Goal: Task Accomplishment & Management: Manage account settings

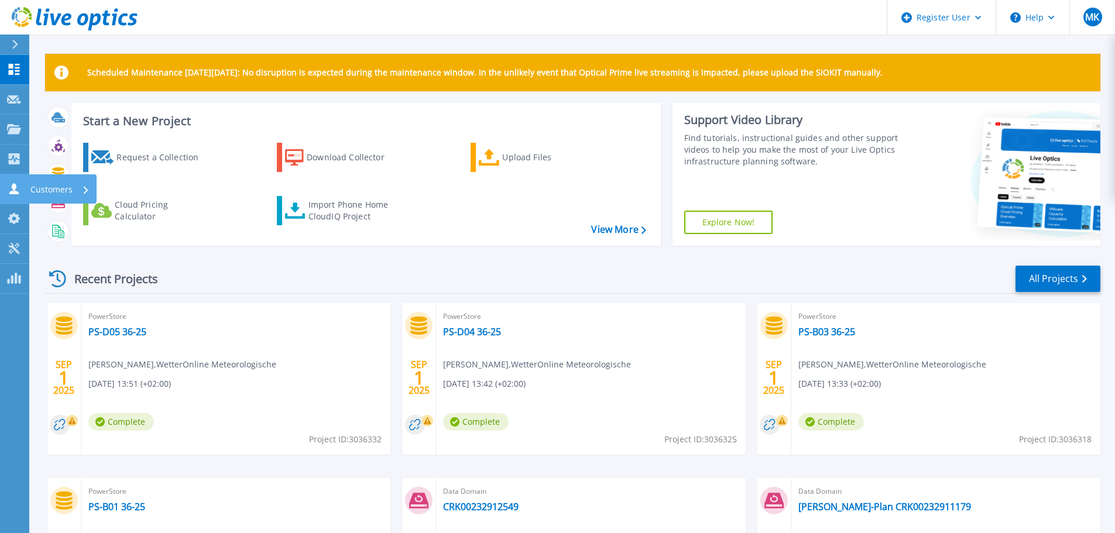
click at [7, 190] on icon at bounding box center [14, 188] width 14 height 11
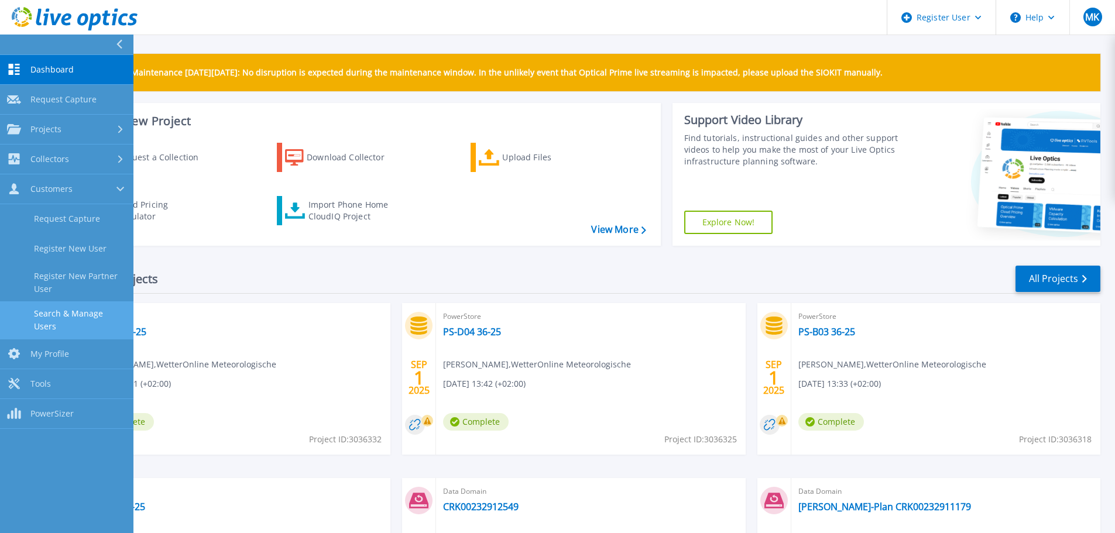
click at [84, 316] on link "Search & Manage Users" at bounding box center [66, 319] width 133 height 37
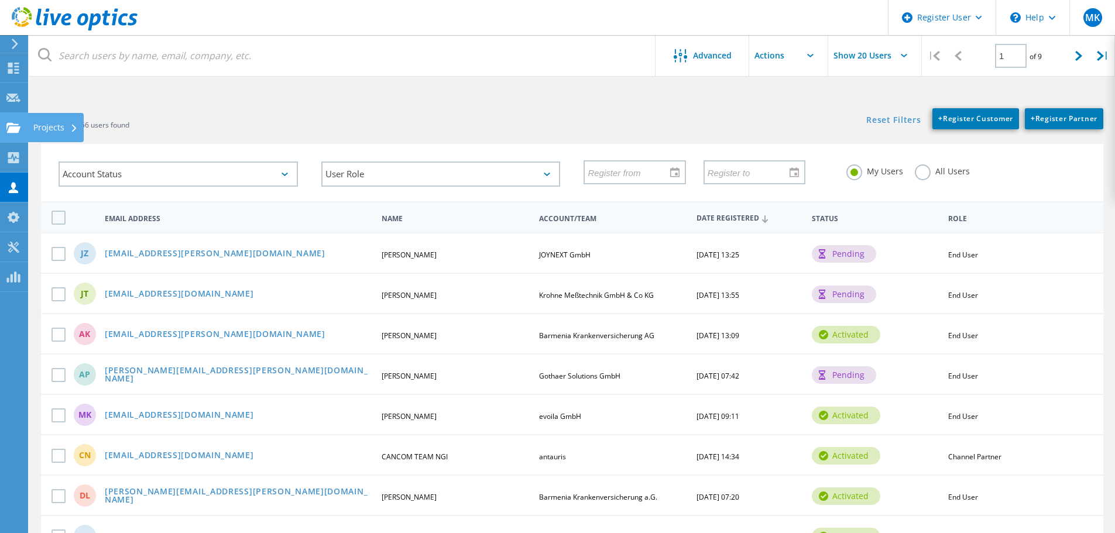
click at [18, 133] on div at bounding box center [13, 129] width 14 height 13
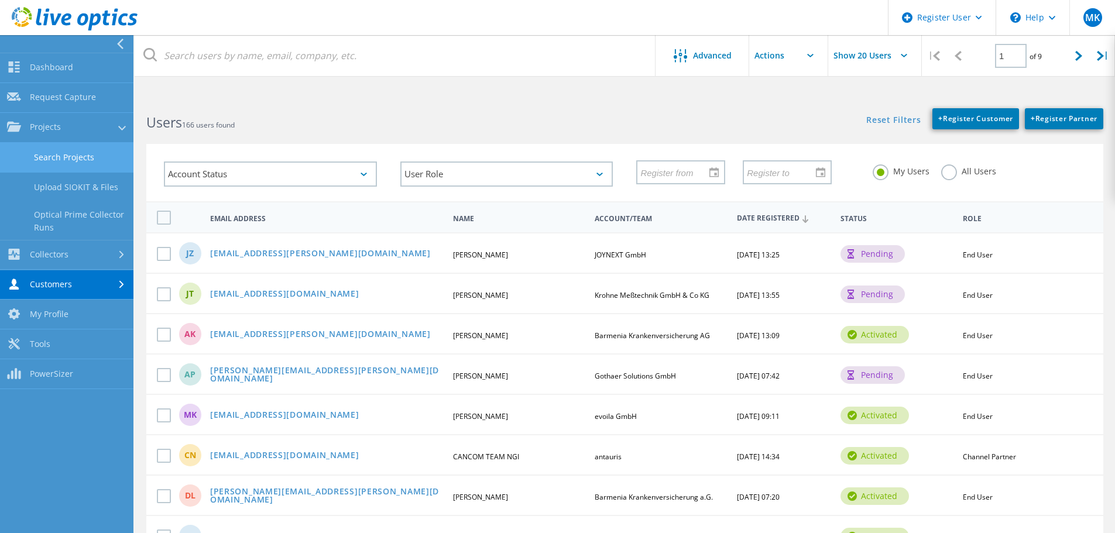
click at [75, 159] on link "Search Projects" at bounding box center [66, 158] width 133 height 30
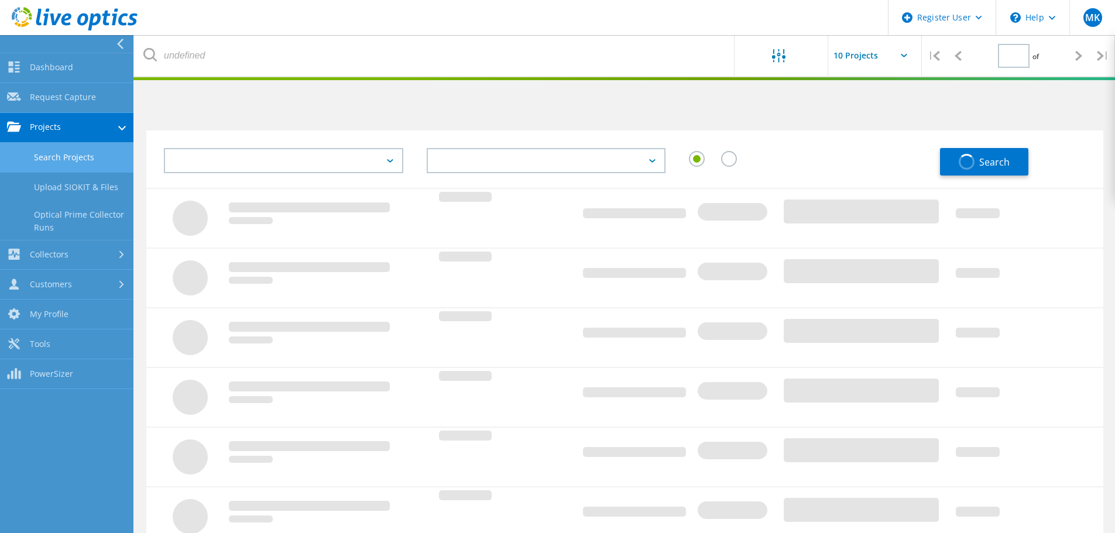
type input "1"
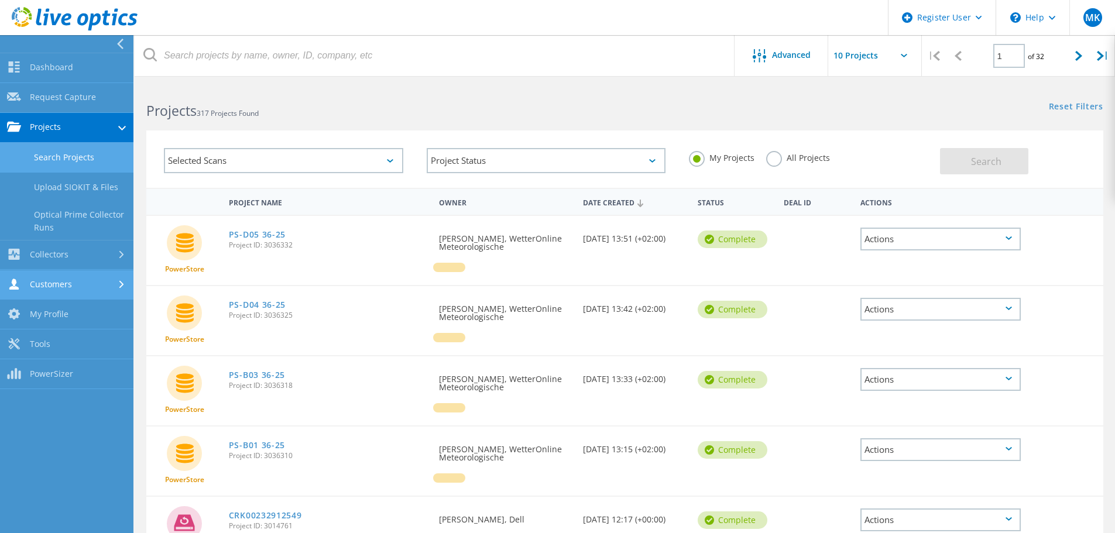
click at [81, 292] on link "Customers" at bounding box center [66, 285] width 133 height 30
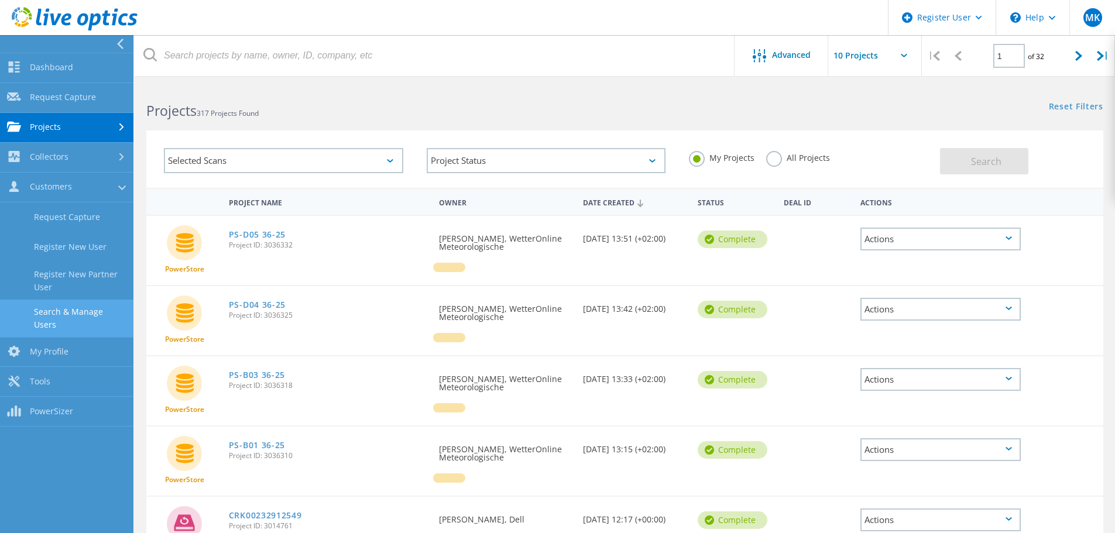
click at [70, 318] on link "Search & Manage Users" at bounding box center [66, 318] width 133 height 37
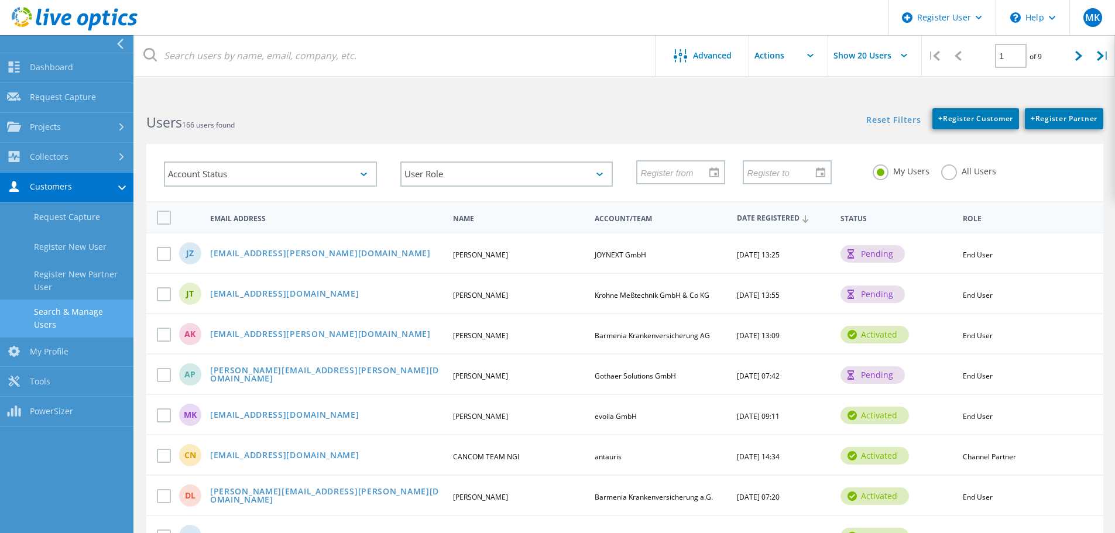
click at [882, 258] on div "pending" at bounding box center [872, 254] width 64 height 18
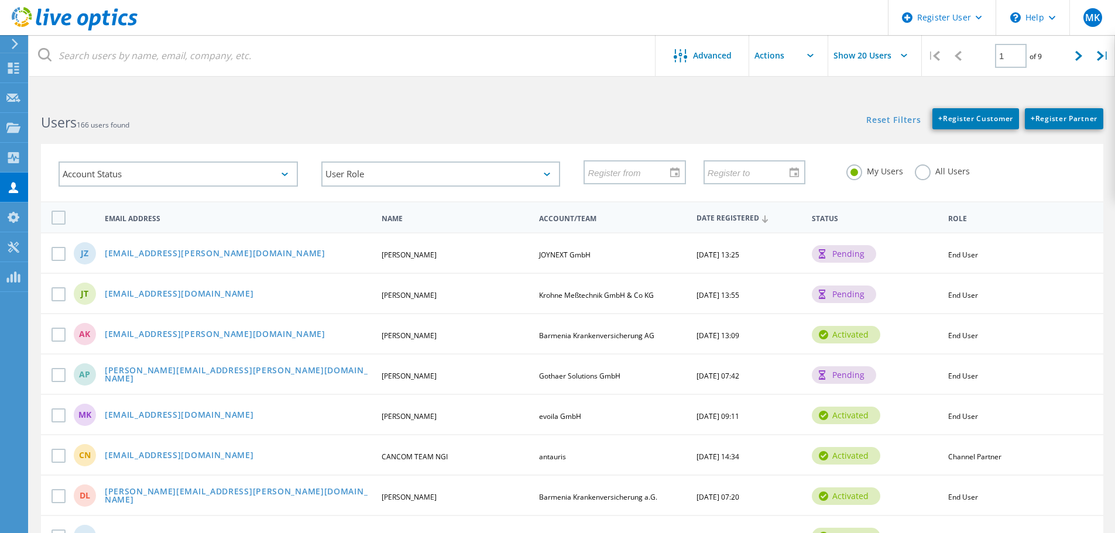
click at [882, 258] on div "JZ [EMAIL_ADDRESS][PERSON_NAME][DOMAIN_NAME] [PERSON_NAME] JOYNEXT GmbH [DATE] …" at bounding box center [572, 252] width 1062 height 40
